Goal: Information Seeking & Learning: Learn about a topic

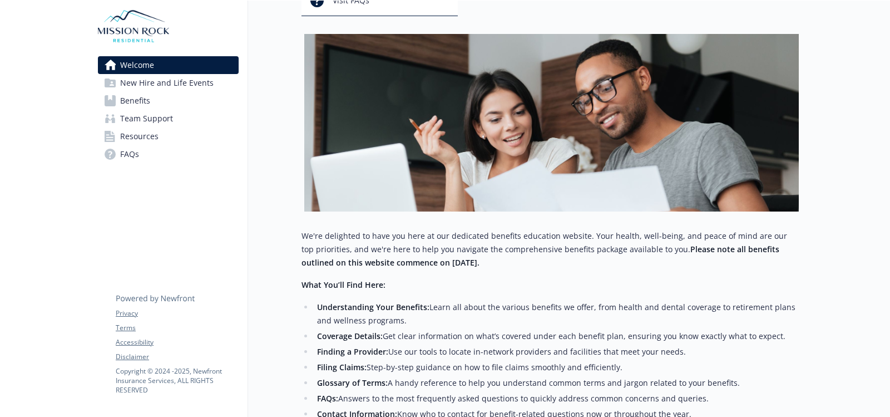
scroll to position [57, 0]
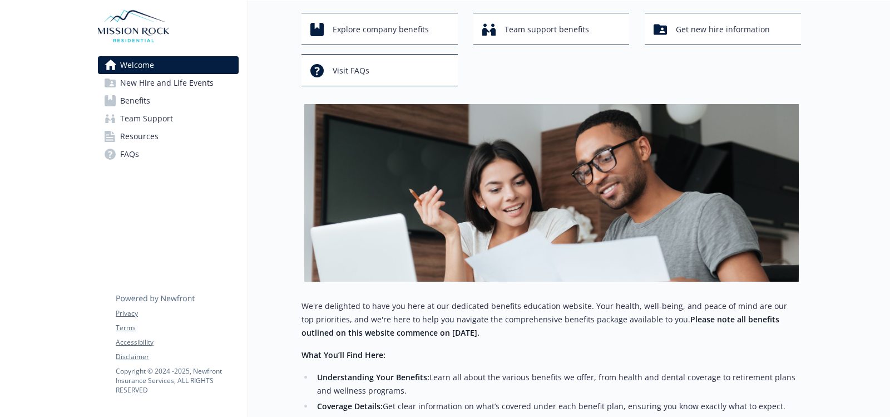
click at [192, 88] on span "New Hire and Life Events" at bounding box center [166, 83] width 93 height 18
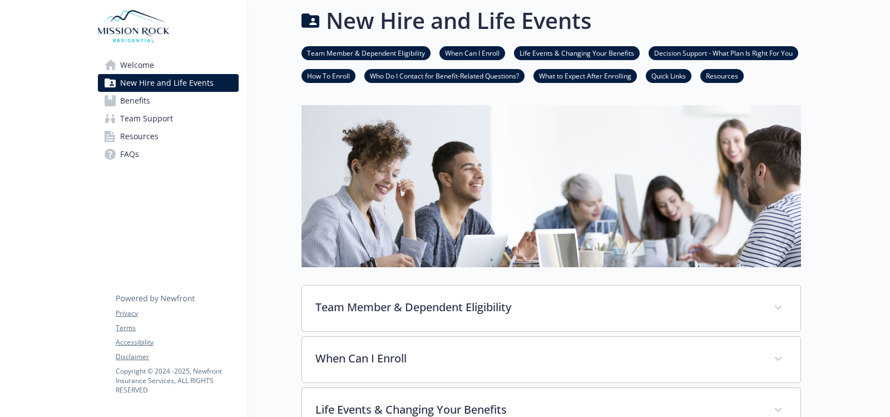
scroll to position [57, 0]
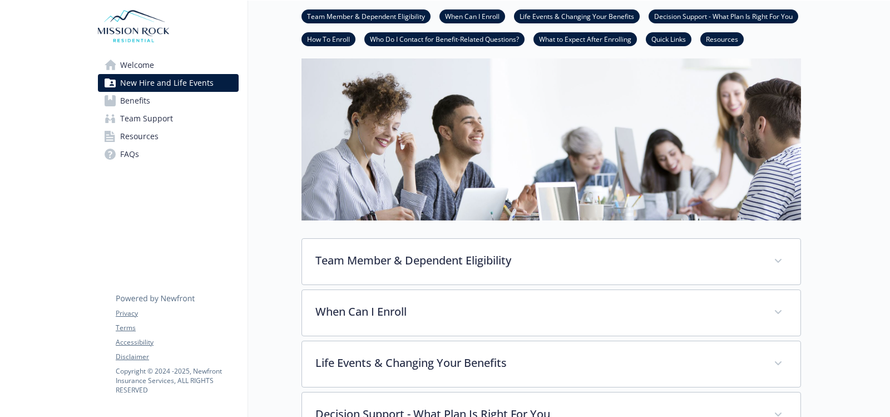
click at [130, 155] on span "FAQs" at bounding box center [129, 154] width 19 height 18
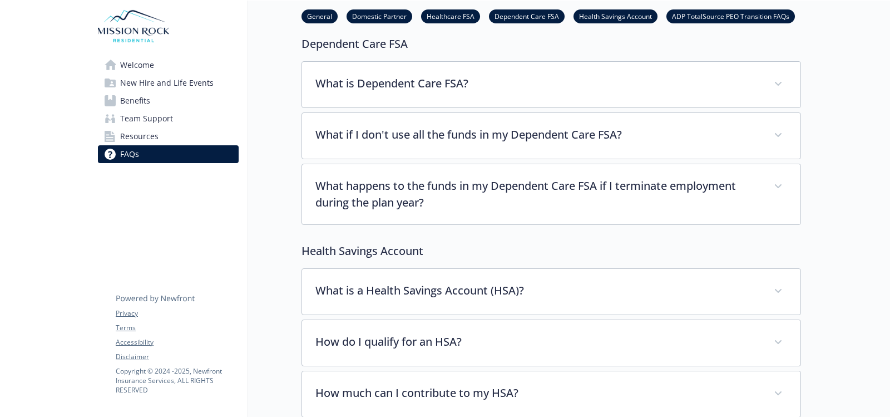
scroll to position [835, 0]
